Goal: Task Accomplishment & Management: Use online tool/utility

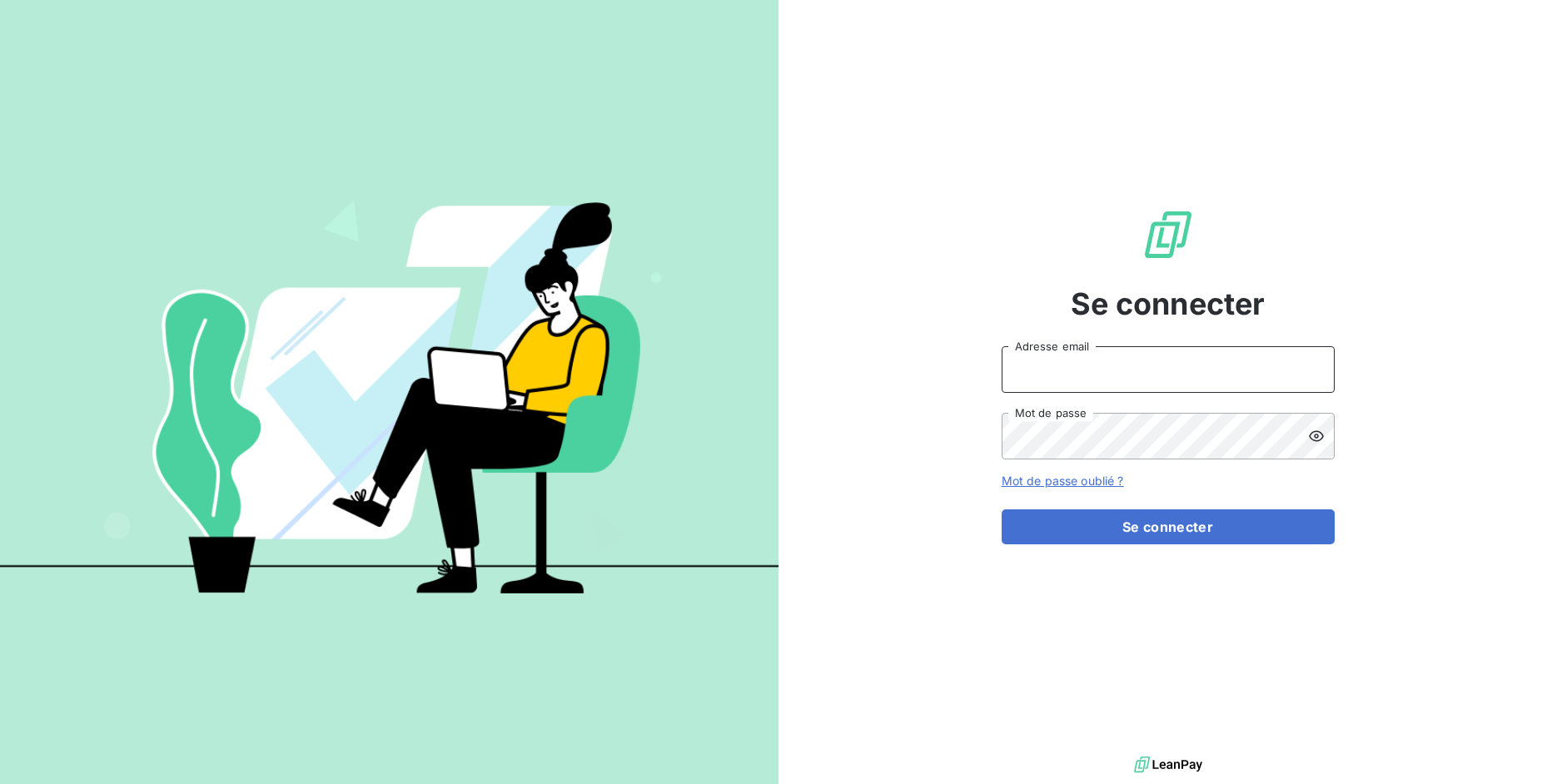
click at [1153, 364] on input "Adresse email" at bounding box center [1168, 369] width 333 height 47
drag, startPoint x: 1055, startPoint y: 373, endPoint x: 1145, endPoint y: 367, distance: 90.2
click at [1145, 367] on input "admin@3dcelo" at bounding box center [1168, 369] width 333 height 47
type input "admin@laceltiqueindustrielle"
click at [1002, 509] on button "Se connecter" at bounding box center [1168, 526] width 333 height 35
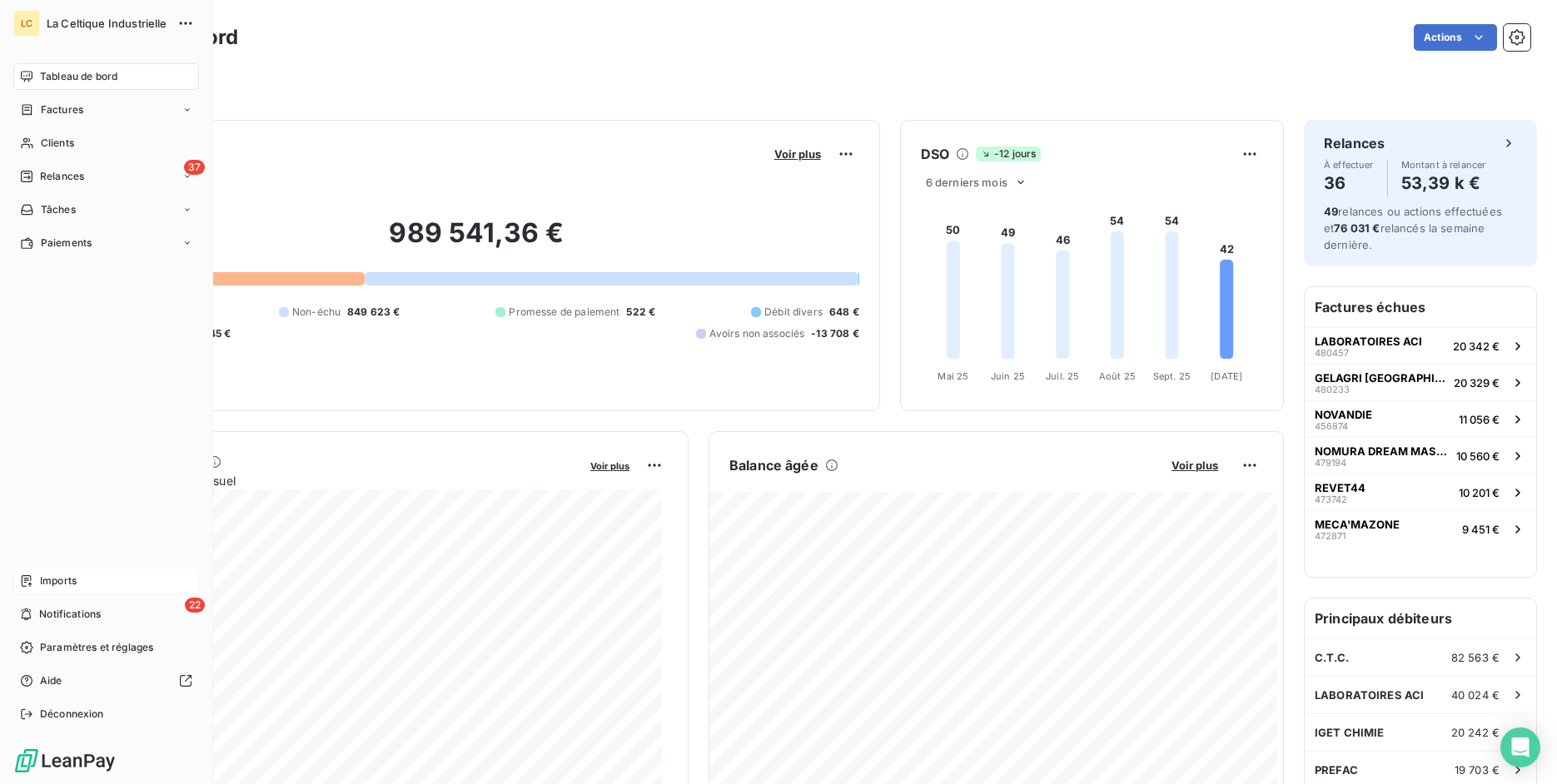
click at [43, 581] on span "Imports" at bounding box center [58, 582] width 37 height 15
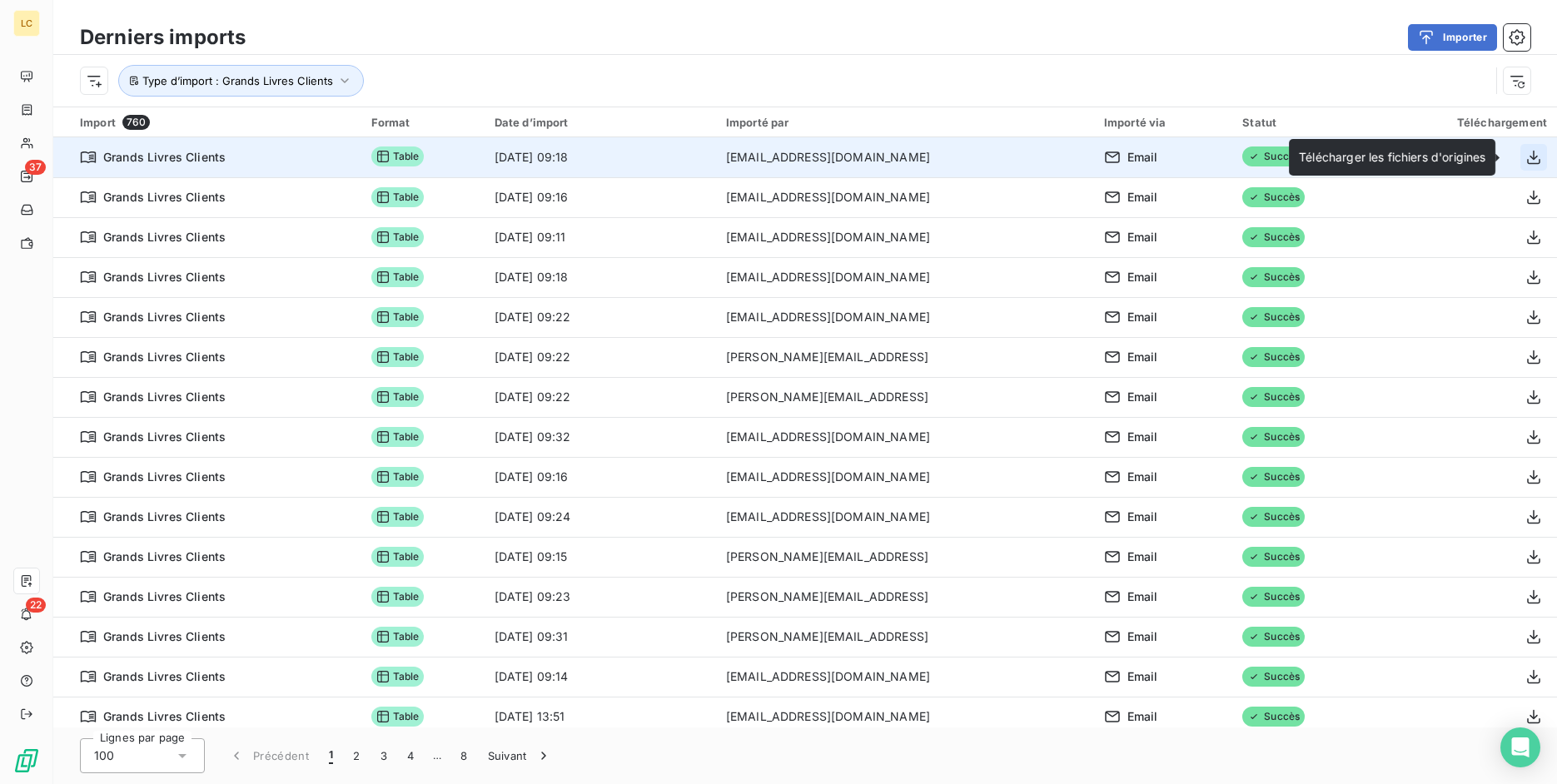
click at [1526, 156] on icon "button" at bounding box center [1534, 157] width 17 height 17
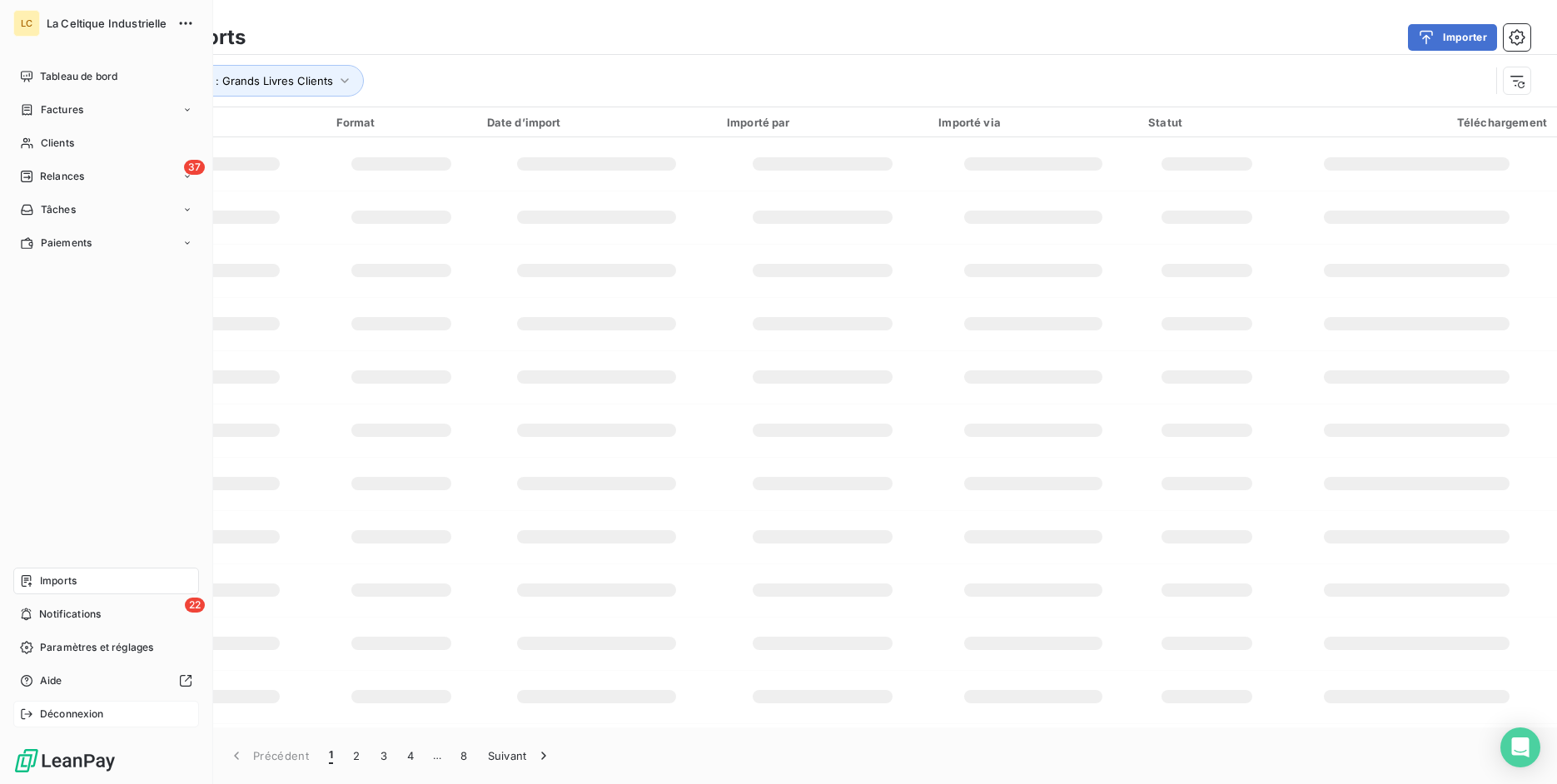
click at [32, 718] on icon at bounding box center [26, 714] width 14 height 14
